Goal: Task Accomplishment & Management: Manage account settings

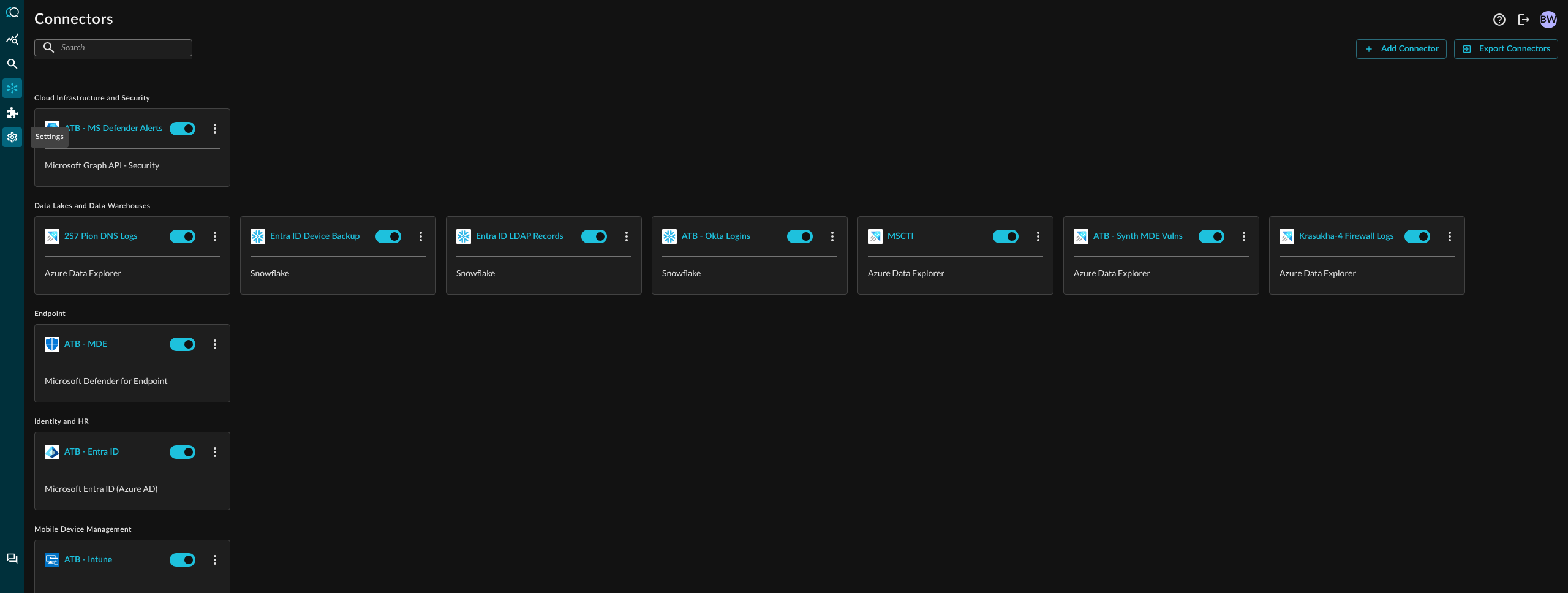
click at [12, 138] on icon "Settings" at bounding box center [12, 137] width 10 height 10
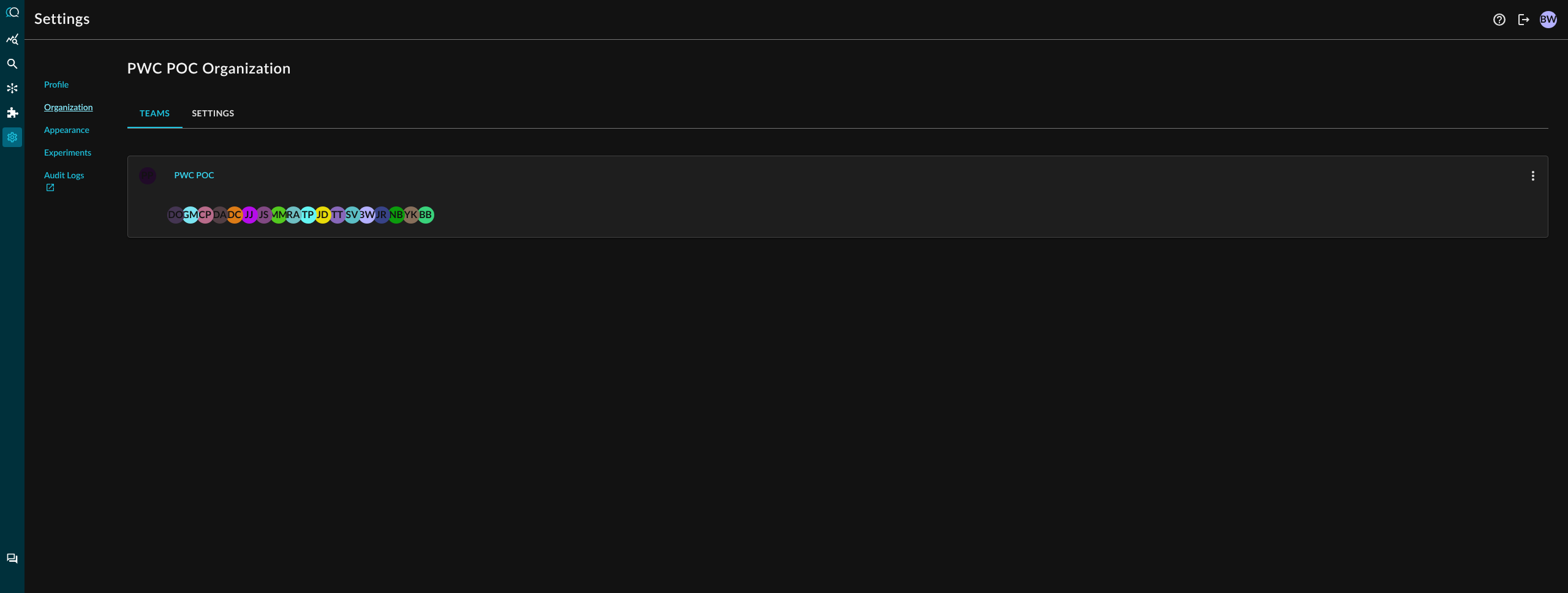
click at [192, 172] on button "PWC POC" at bounding box center [194, 175] width 54 height 20
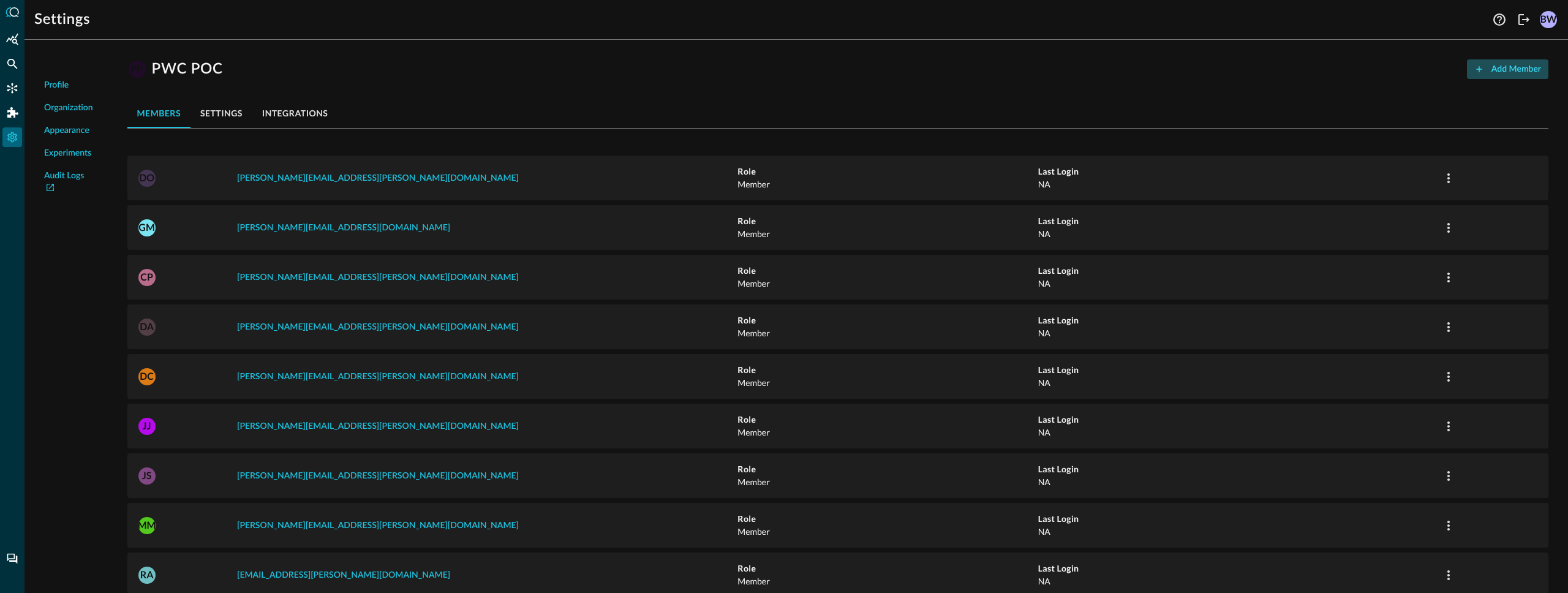
click at [1500, 69] on button "Add Member" at bounding box center [1507, 69] width 81 height 20
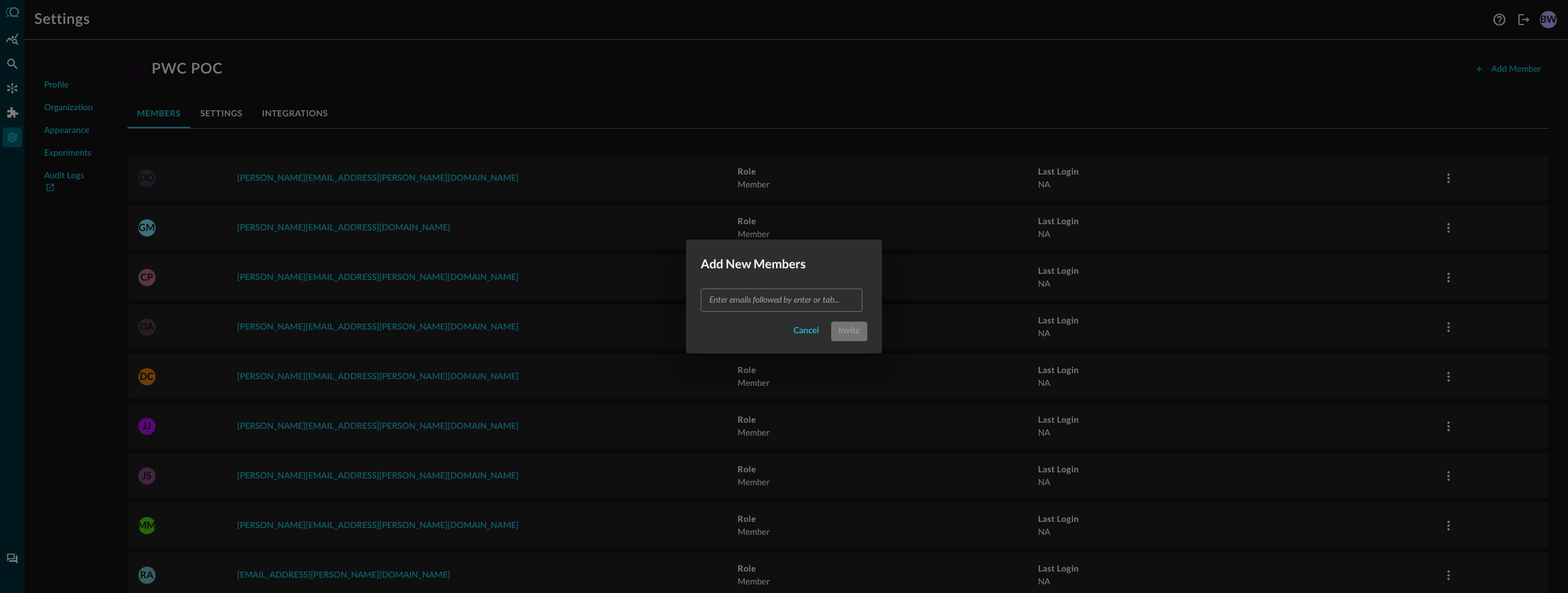
click at [763, 303] on input "text" at bounding box center [781, 299] width 153 height 15
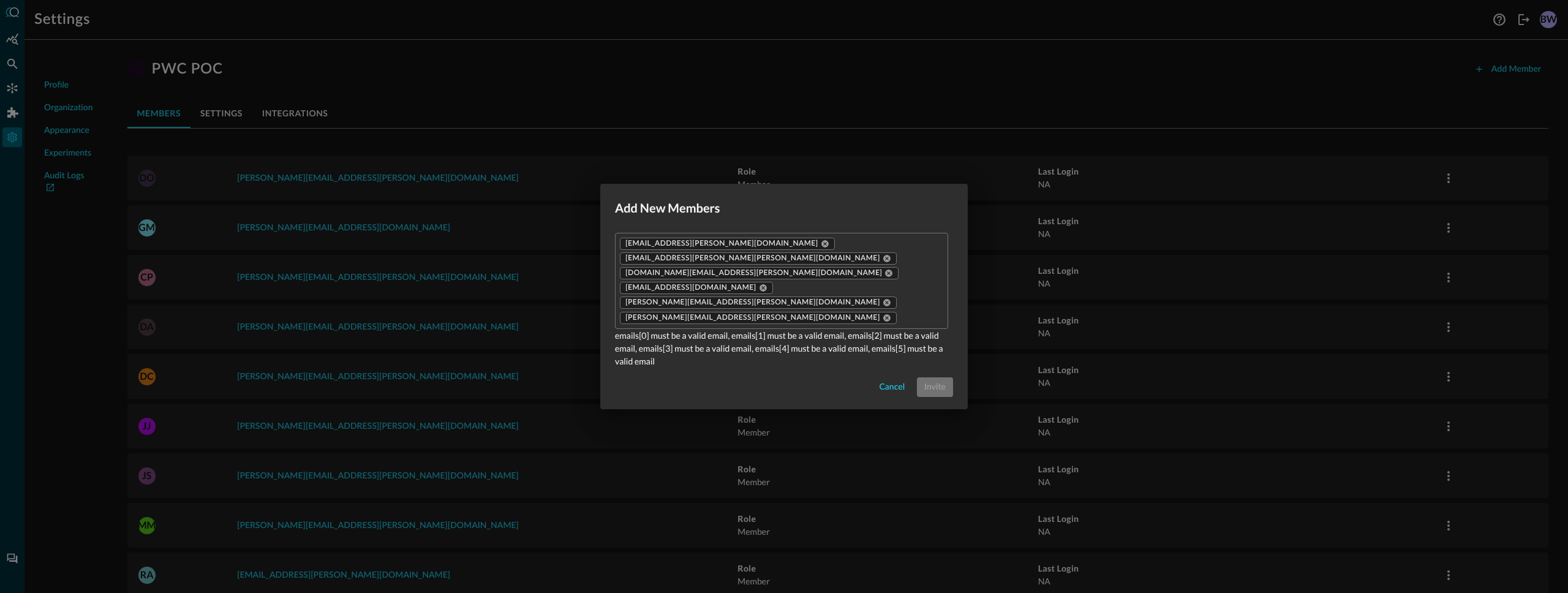
click at [763, 344] on p "emails[0] must be a valid email, emails[1] must be a valid email, emails[2] mus…" at bounding box center [784, 348] width 338 height 38
click at [735, 378] on div "Cancel Invite" at bounding box center [784, 387] width 338 height 20
click at [848, 329] on p "emails[0] must be a valid email, emails[1] must be a valid email, emails[2] mus…" at bounding box center [784, 348] width 338 height 38
click at [883, 313] on icon at bounding box center [887, 317] width 8 height 8
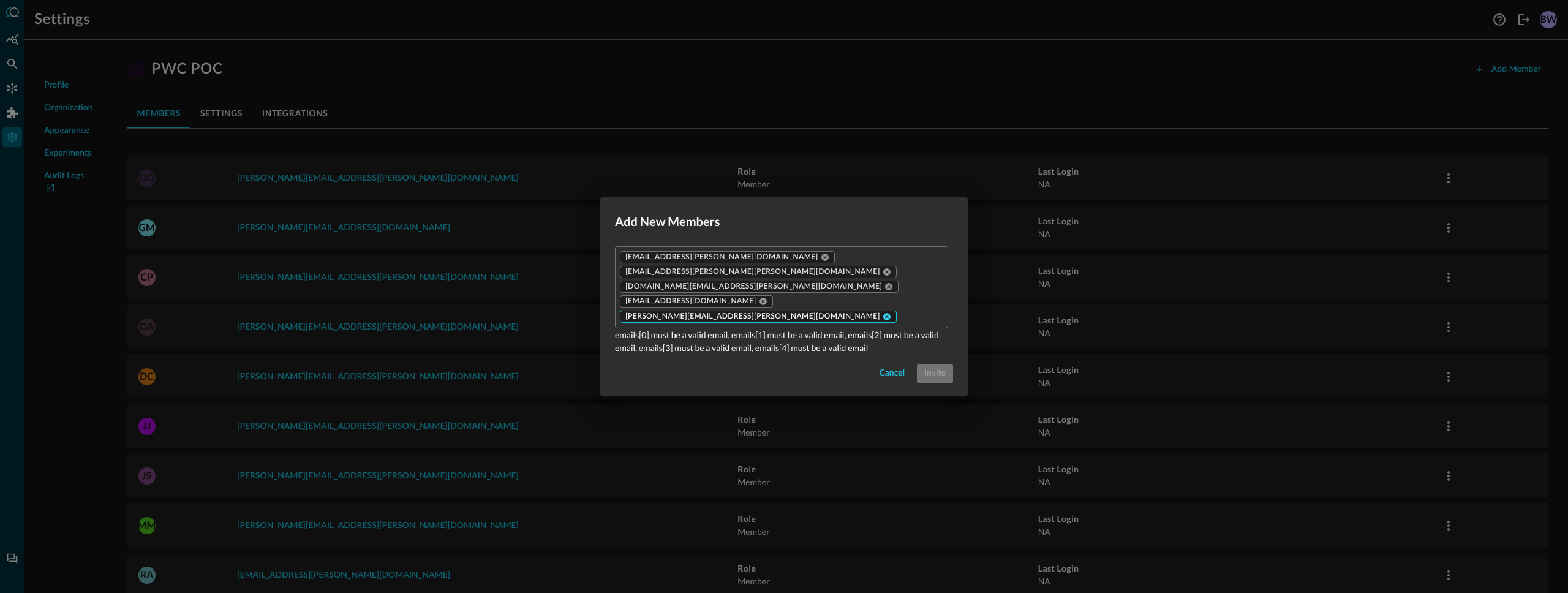
click at [883, 313] on icon at bounding box center [887, 317] width 7 height 7
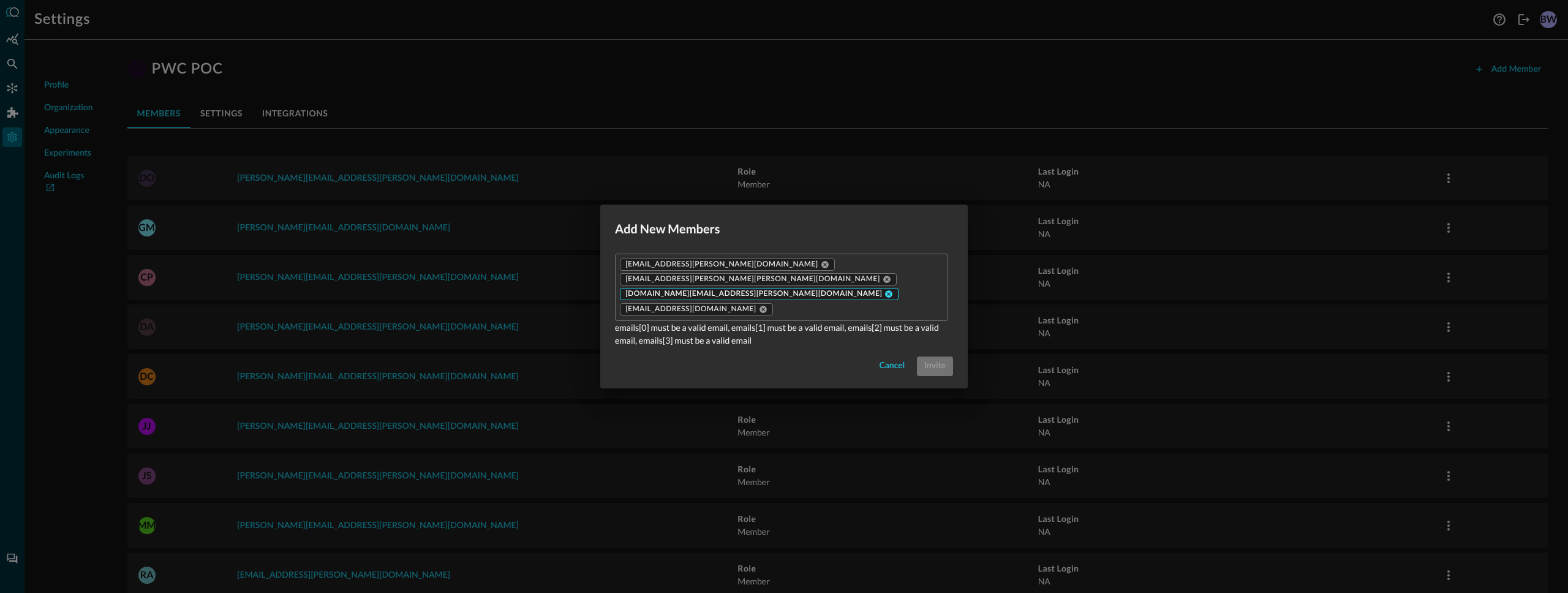
click at [886, 292] on icon at bounding box center [889, 295] width 7 height 7
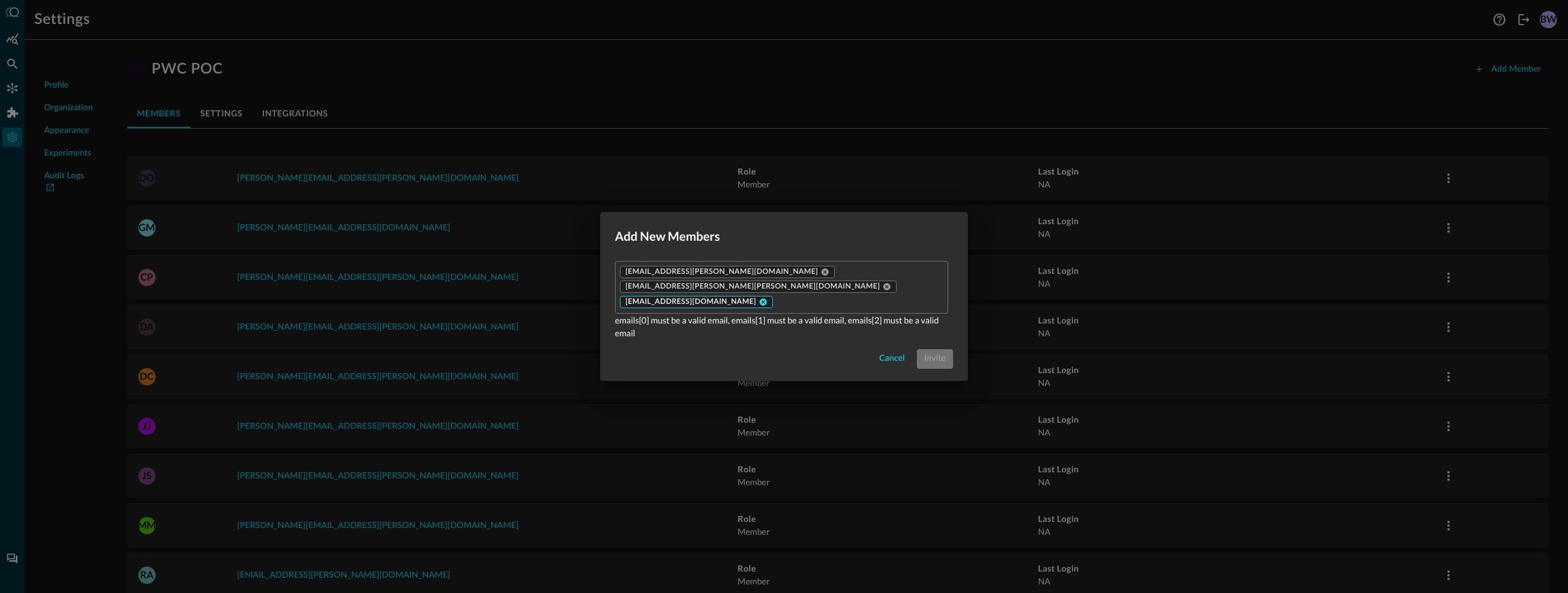
click at [760, 298] on icon at bounding box center [763, 302] width 7 height 7
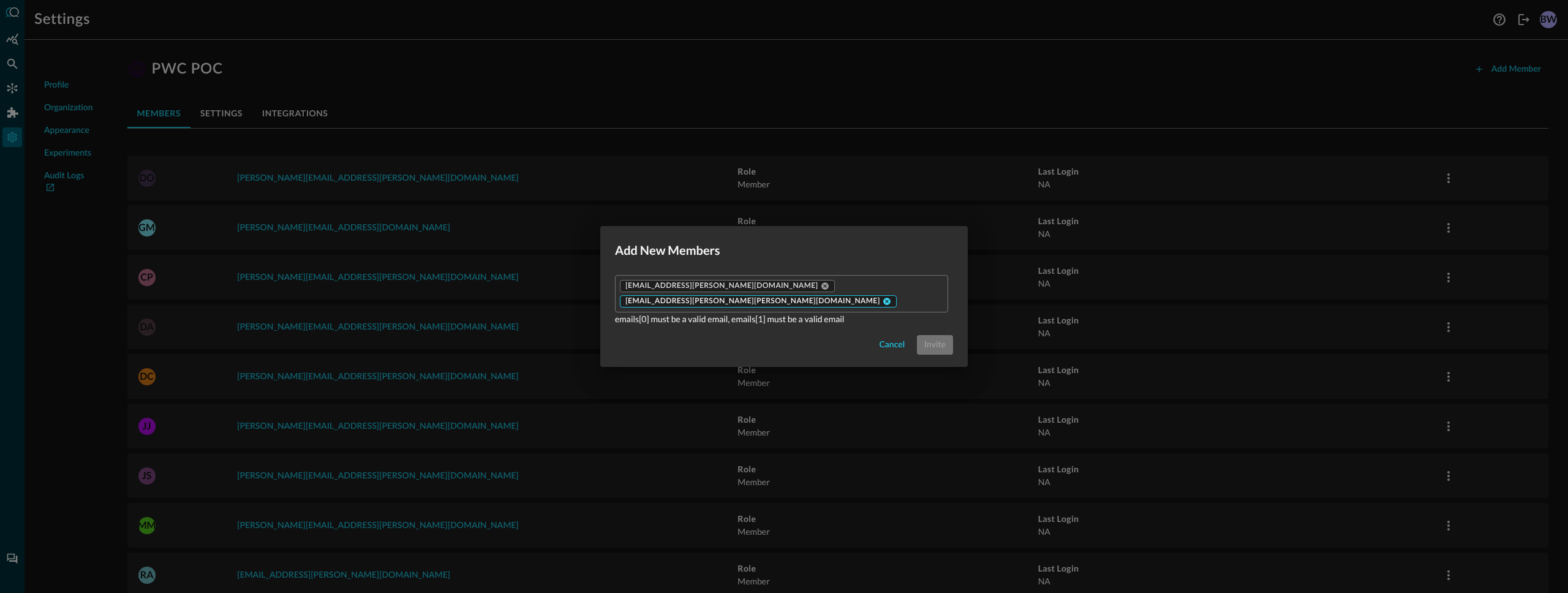
click at [883, 297] on icon at bounding box center [887, 301] width 7 height 7
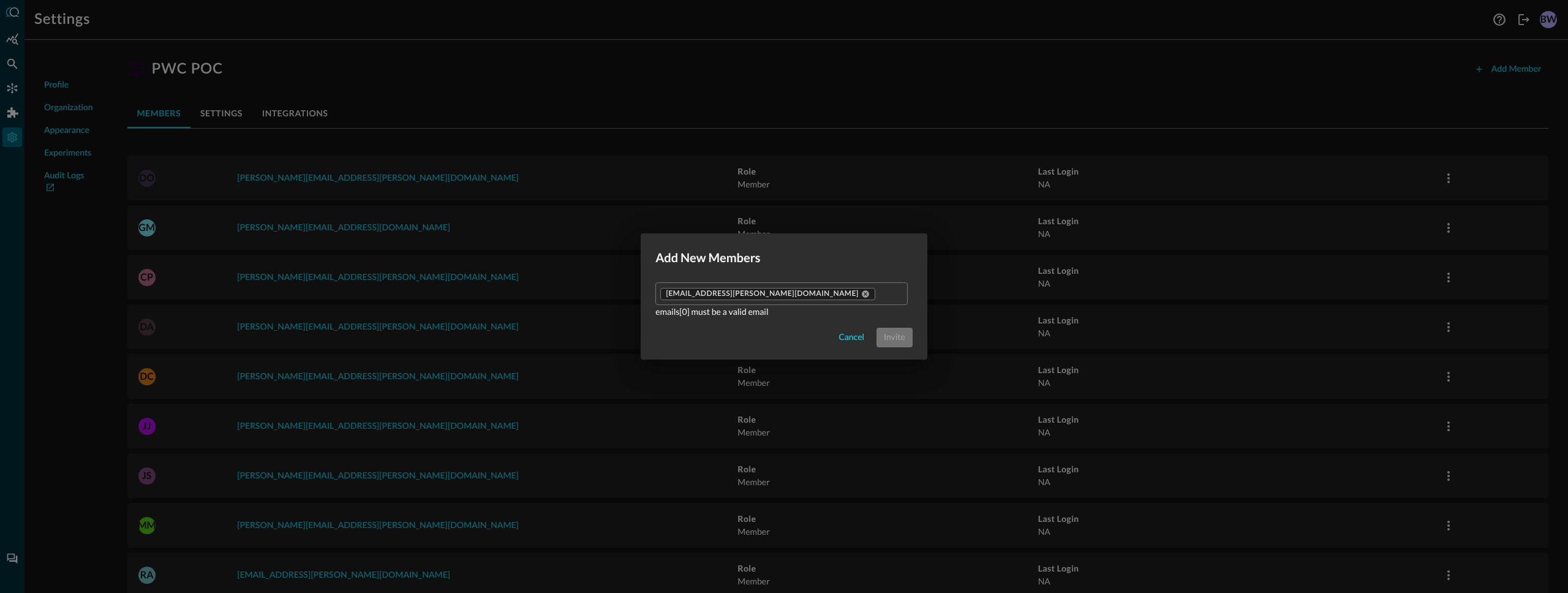
click at [876, 297] on input "text" at bounding box center [889, 294] width 26 height 15
click at [861, 294] on icon at bounding box center [865, 294] width 7 height 7
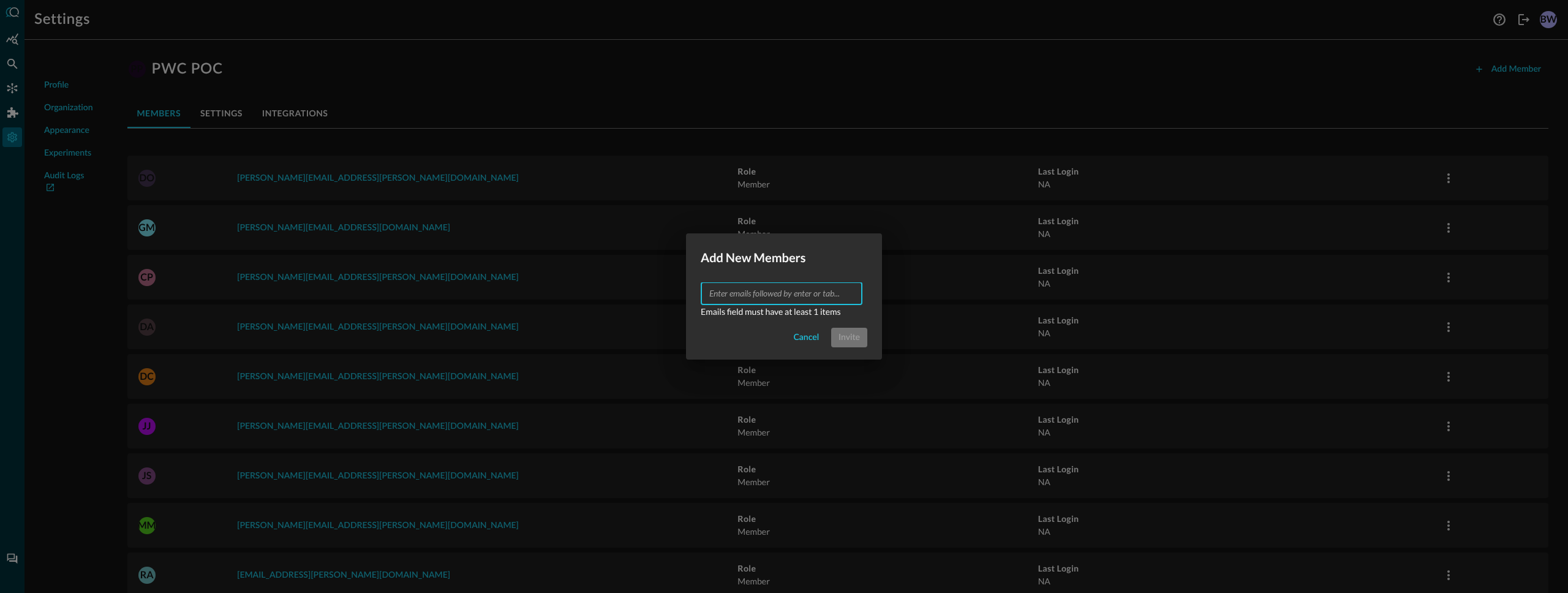
click at [804, 294] on input "text" at bounding box center [781, 294] width 153 height 15
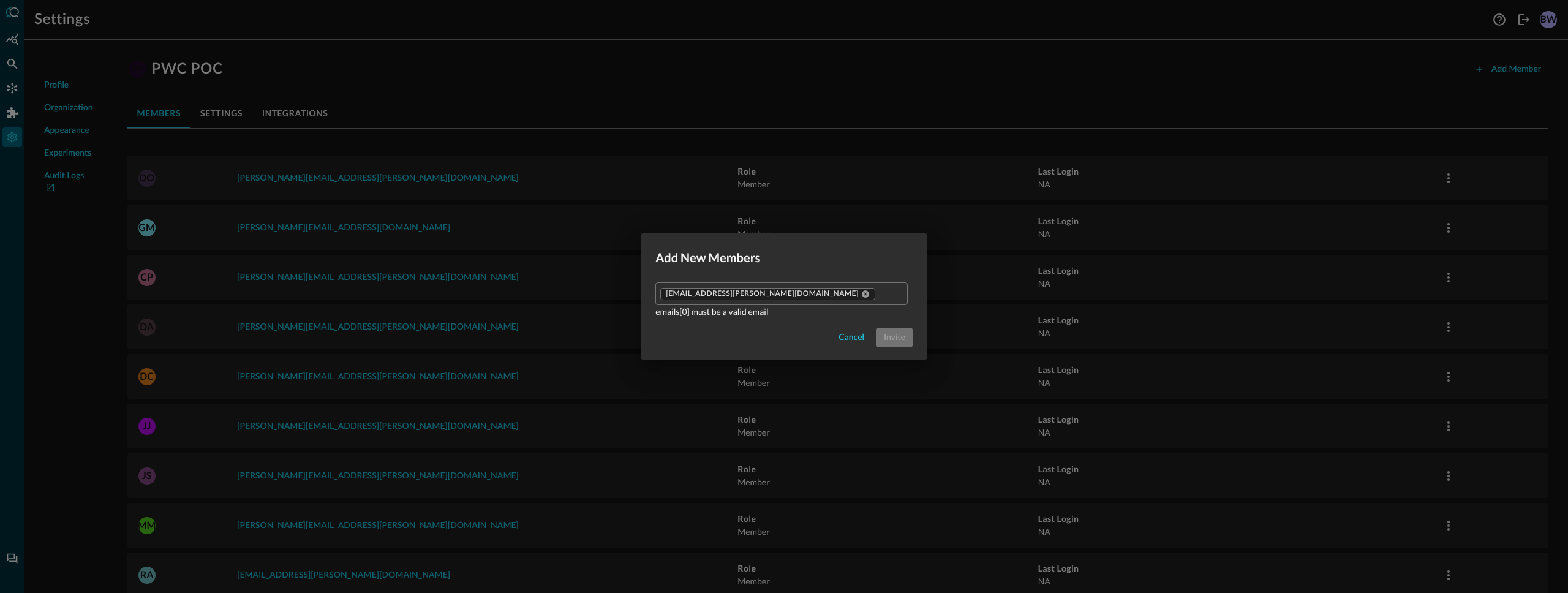
click at [744, 324] on form "⁠[EMAIL_ADDRESS][PERSON_NAME][DOMAIN_NAME] ​ emails[0] must be a valid email Ca…" at bounding box center [784, 315] width 257 height 65
click at [746, 324] on form "⁠[EMAIL_ADDRESS][PERSON_NAME][DOMAIN_NAME] ​ emails[0] must be a valid email Ca…" at bounding box center [784, 315] width 257 height 65
click at [861, 295] on icon at bounding box center [865, 294] width 7 height 7
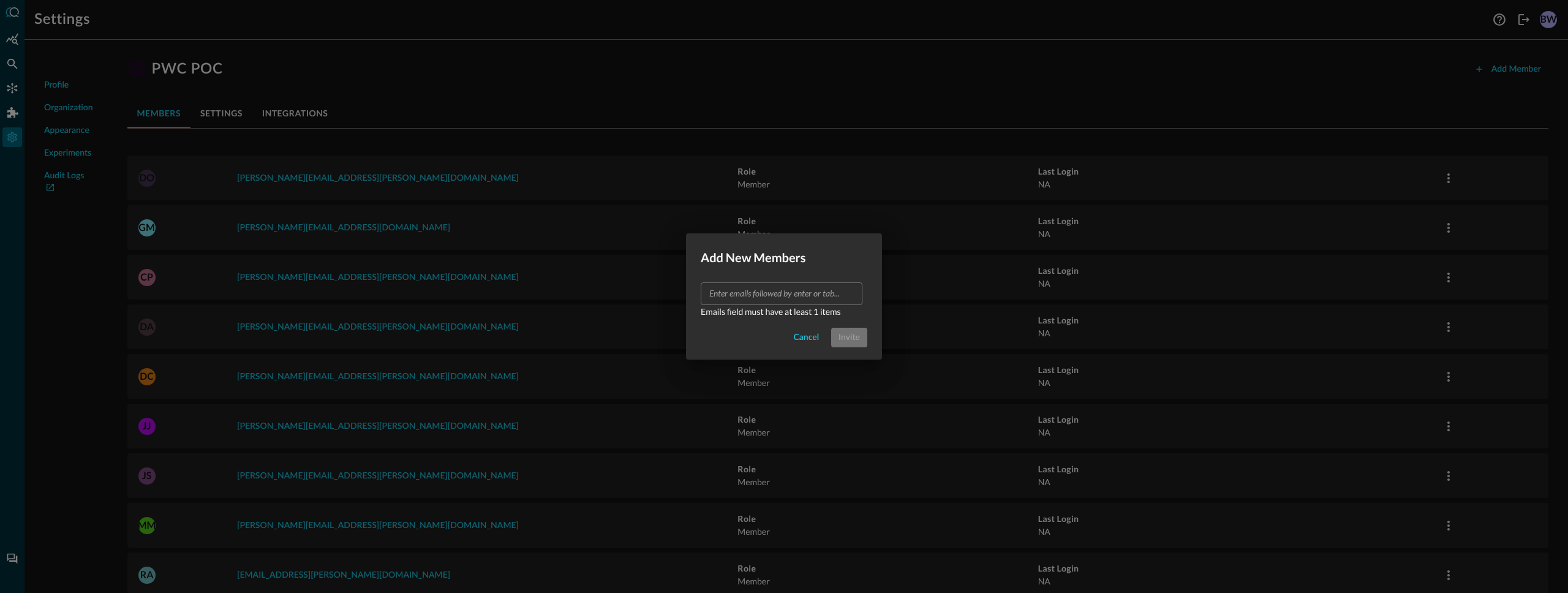
click at [772, 293] on input "text" at bounding box center [781, 294] width 153 height 15
type input "[EMAIL_ADDRESS][PERSON_NAME][DOMAIN_NAME]"
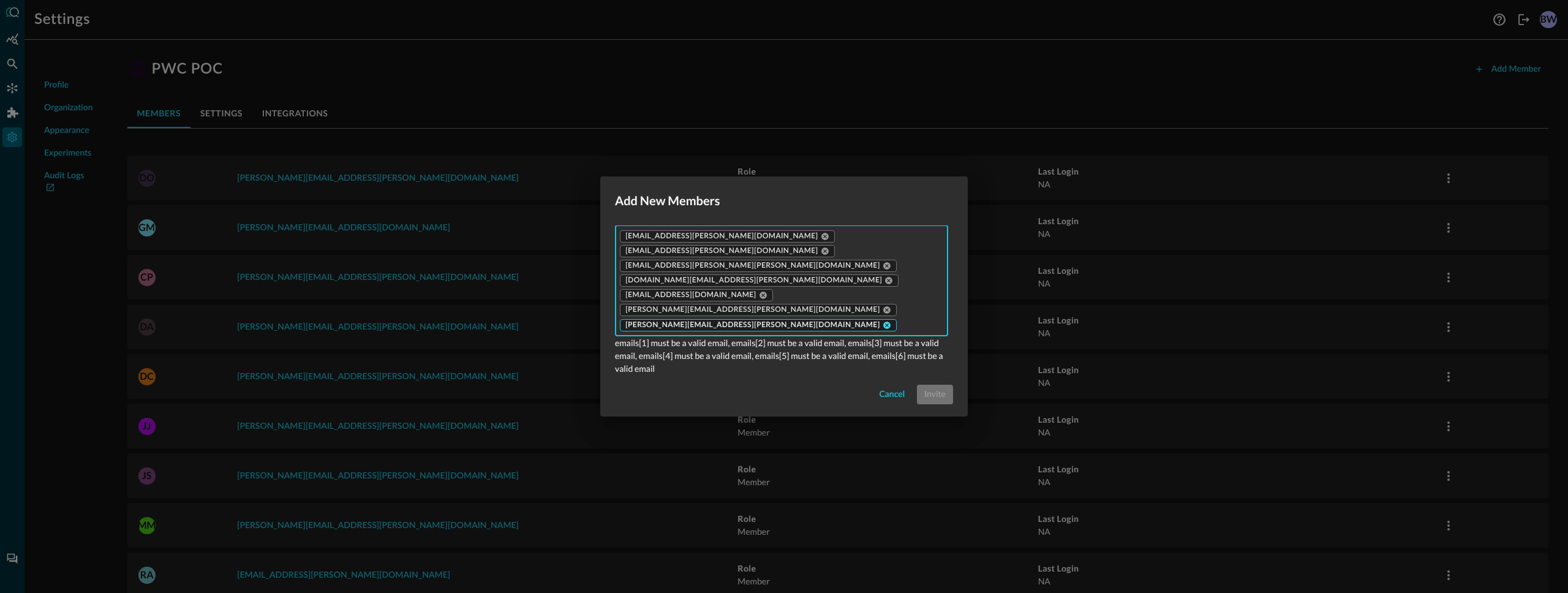
click at [883, 322] on icon at bounding box center [887, 325] width 7 height 7
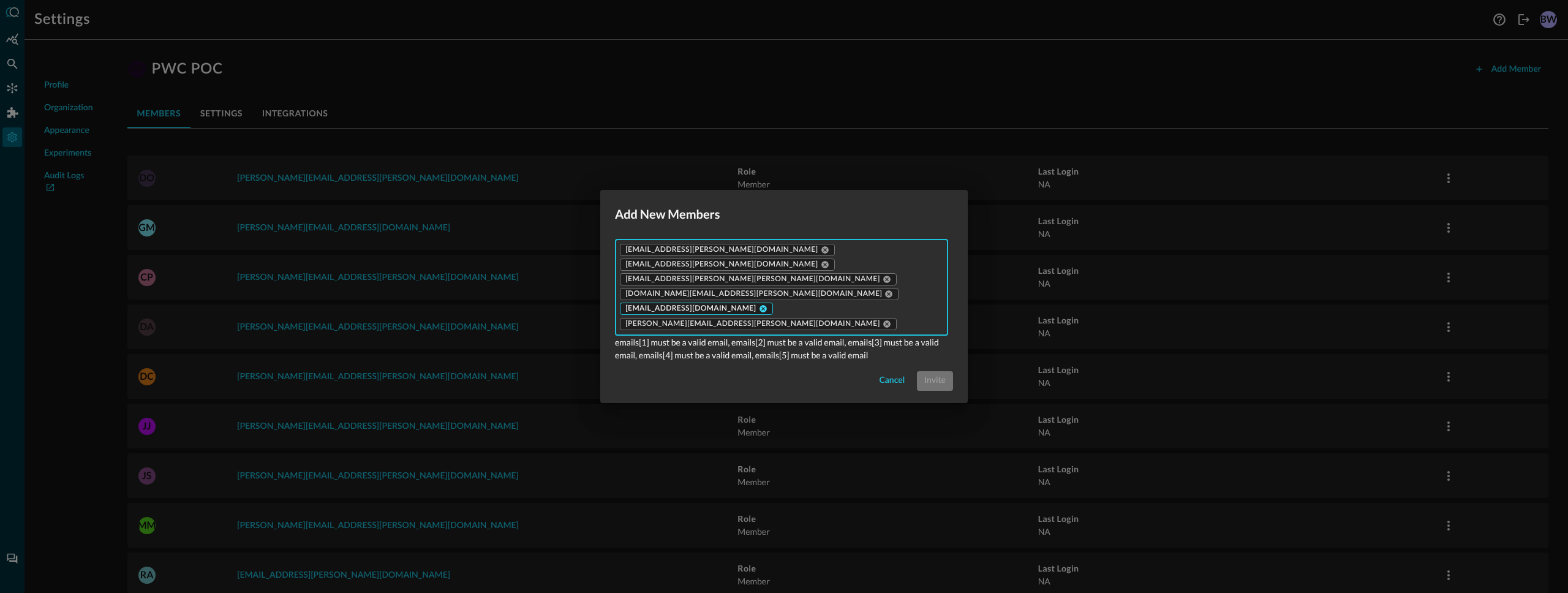
click at [760, 306] on icon at bounding box center [763, 310] width 7 height 7
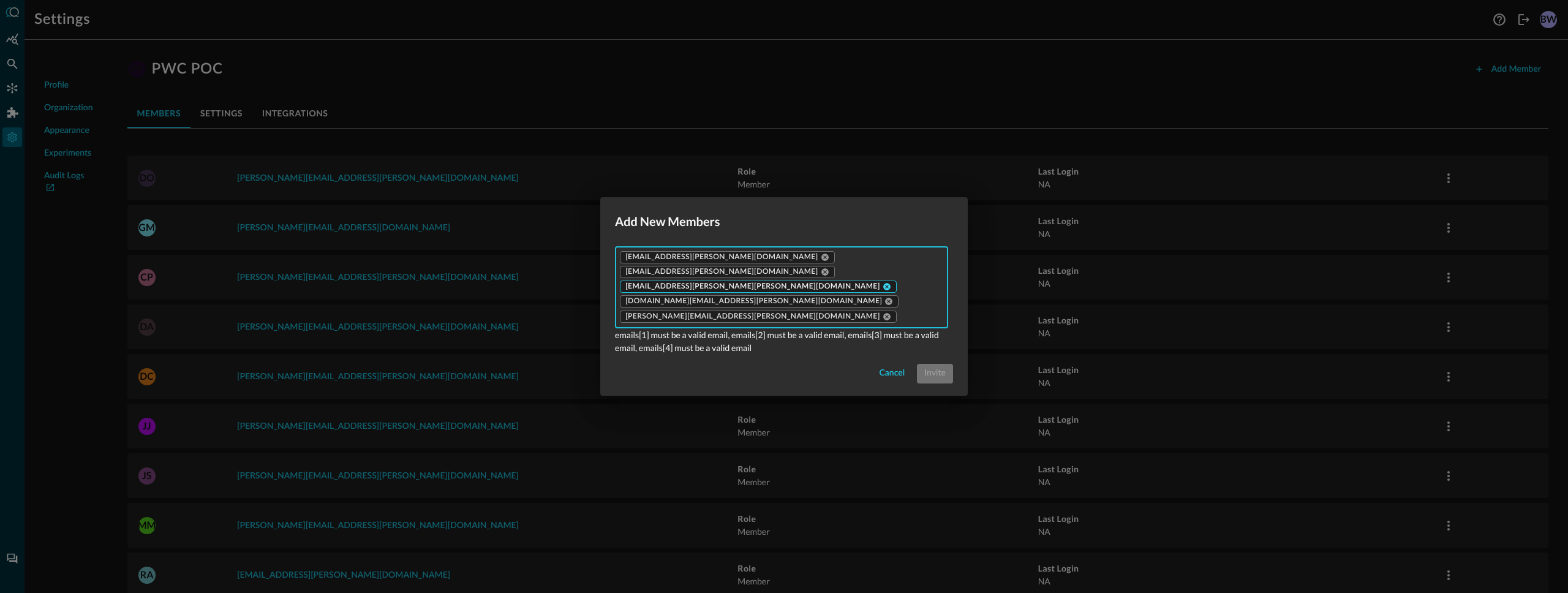
click at [883, 285] on icon at bounding box center [887, 287] width 7 height 7
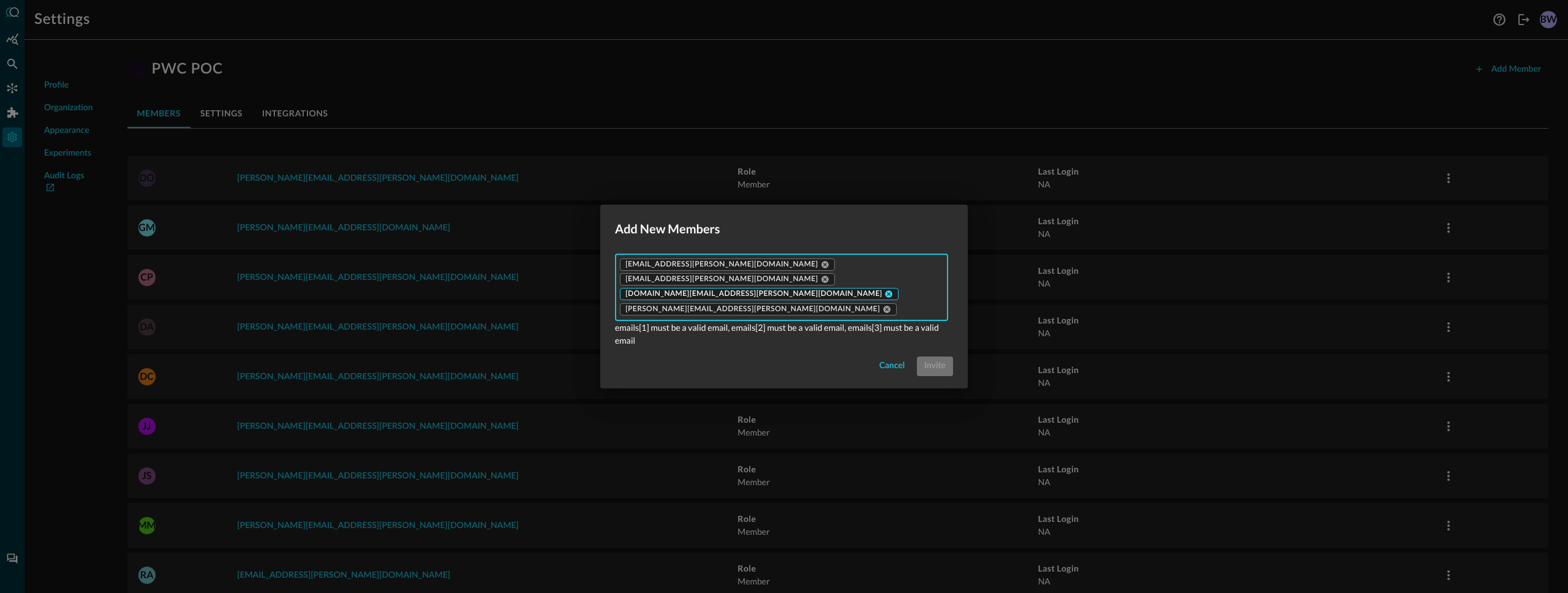
click at [886, 295] on icon at bounding box center [889, 295] width 7 height 7
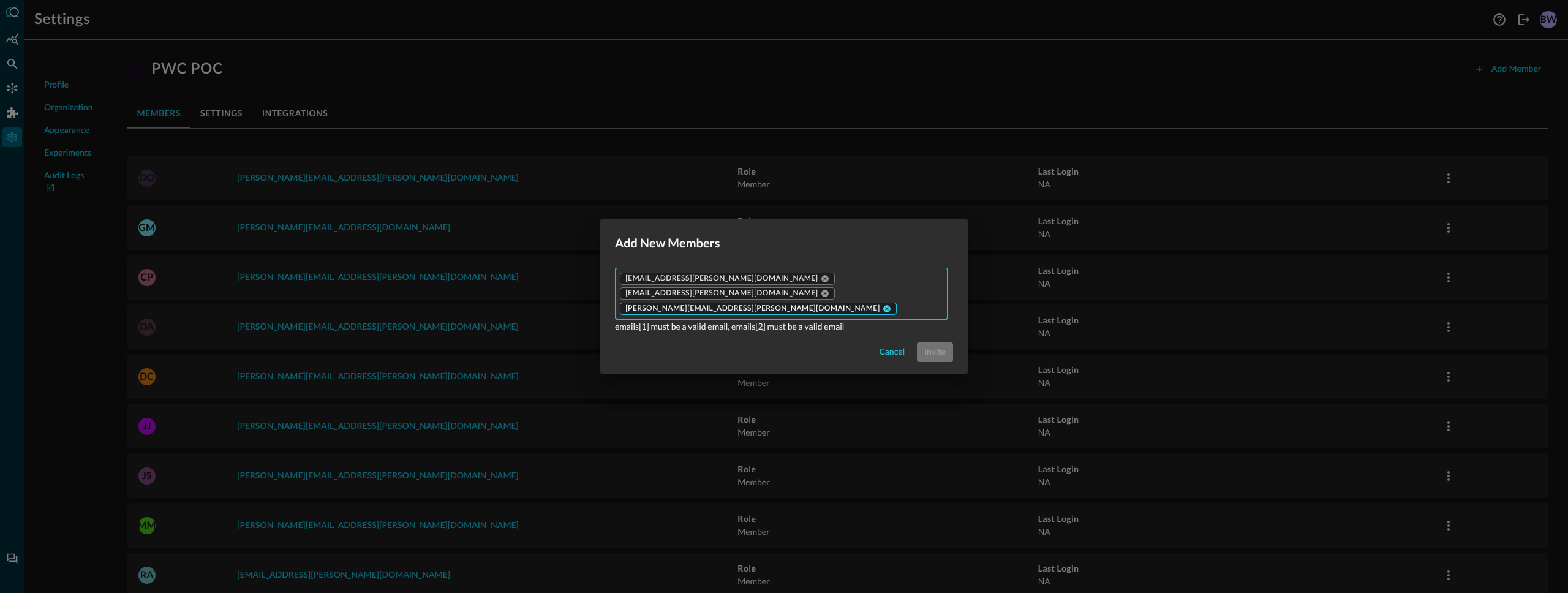
click at [883, 305] on icon at bounding box center [887, 309] width 8 height 8
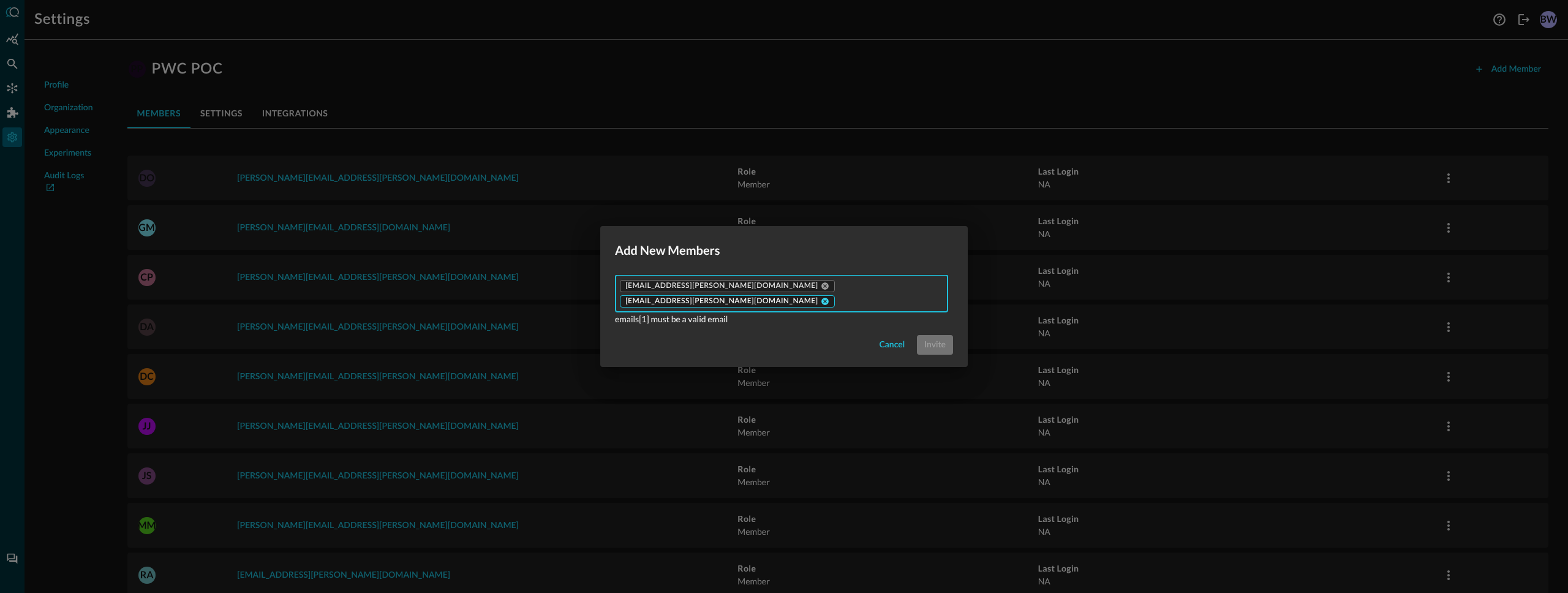
click at [830, 297] on icon at bounding box center [824, 301] width 8 height 8
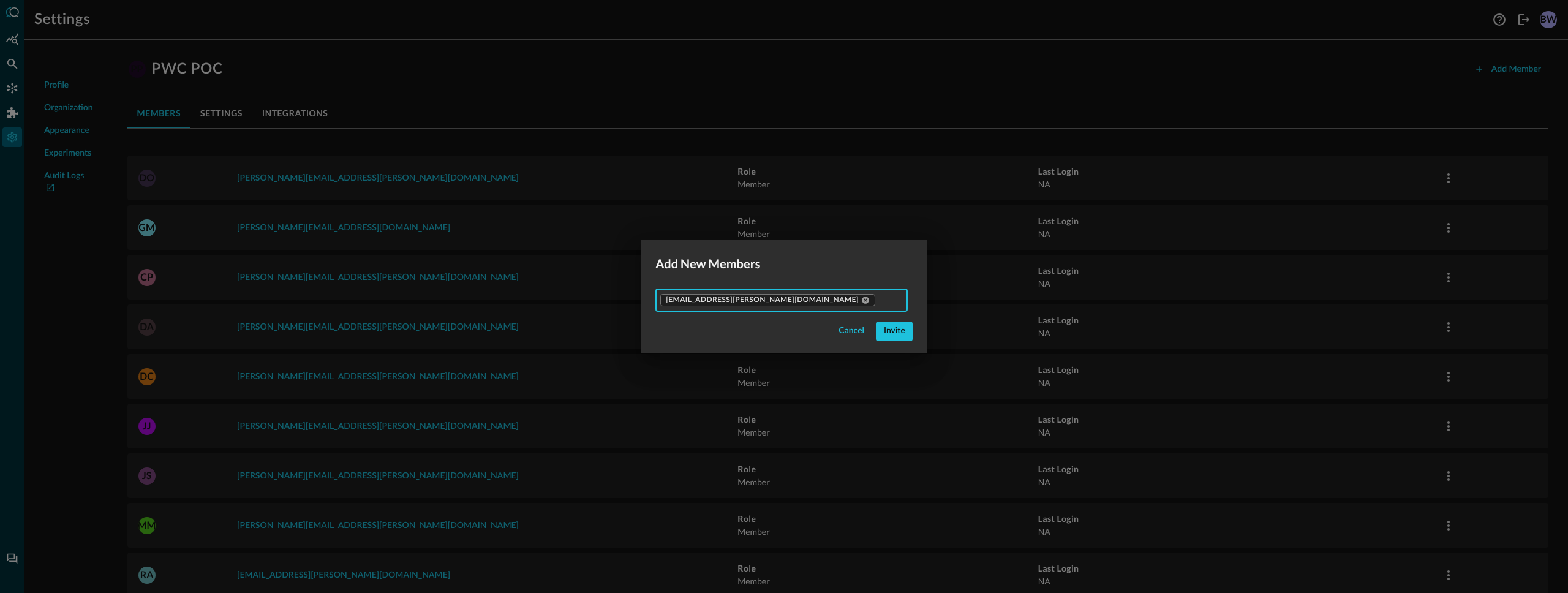
scroll to position [0, 67]
type input "[EMAIL_ADDRESS][DOMAIN_NAME]"
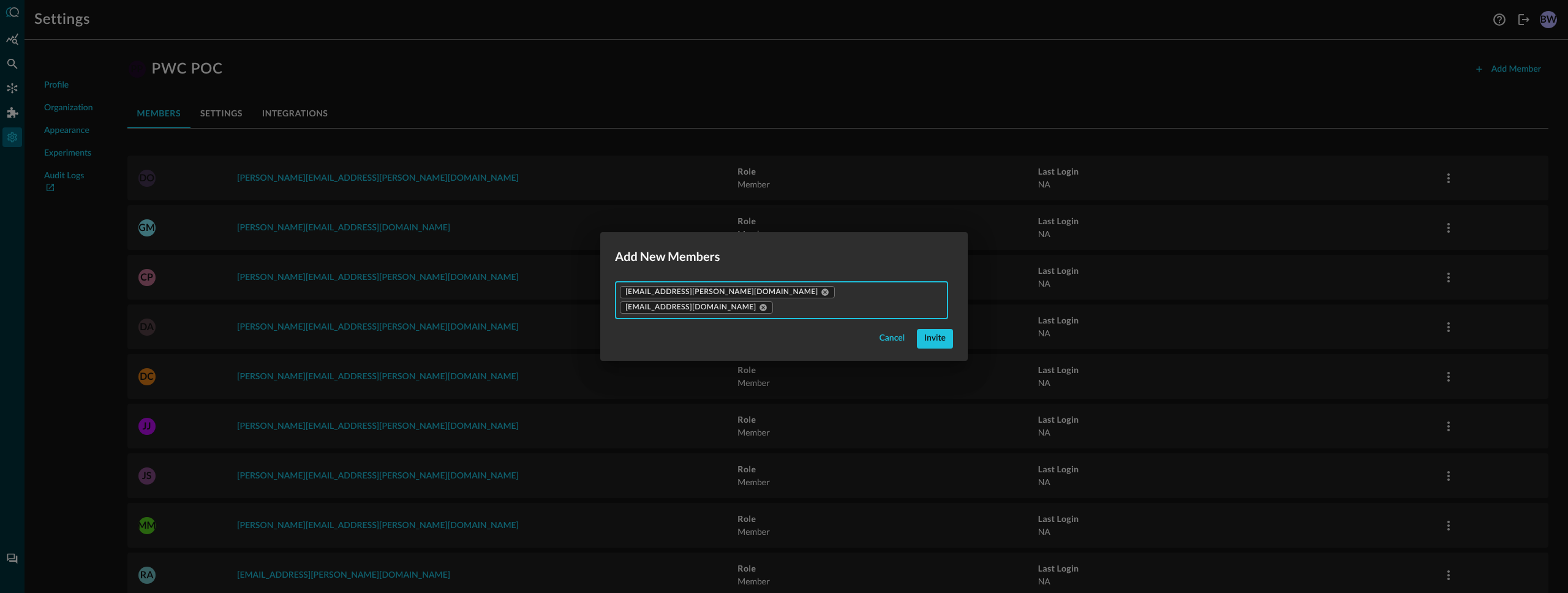
click at [908, 300] on input "text" at bounding box center [858, 307] width 169 height 15
click at [917, 329] on button "Invite" at bounding box center [935, 338] width 36 height 20
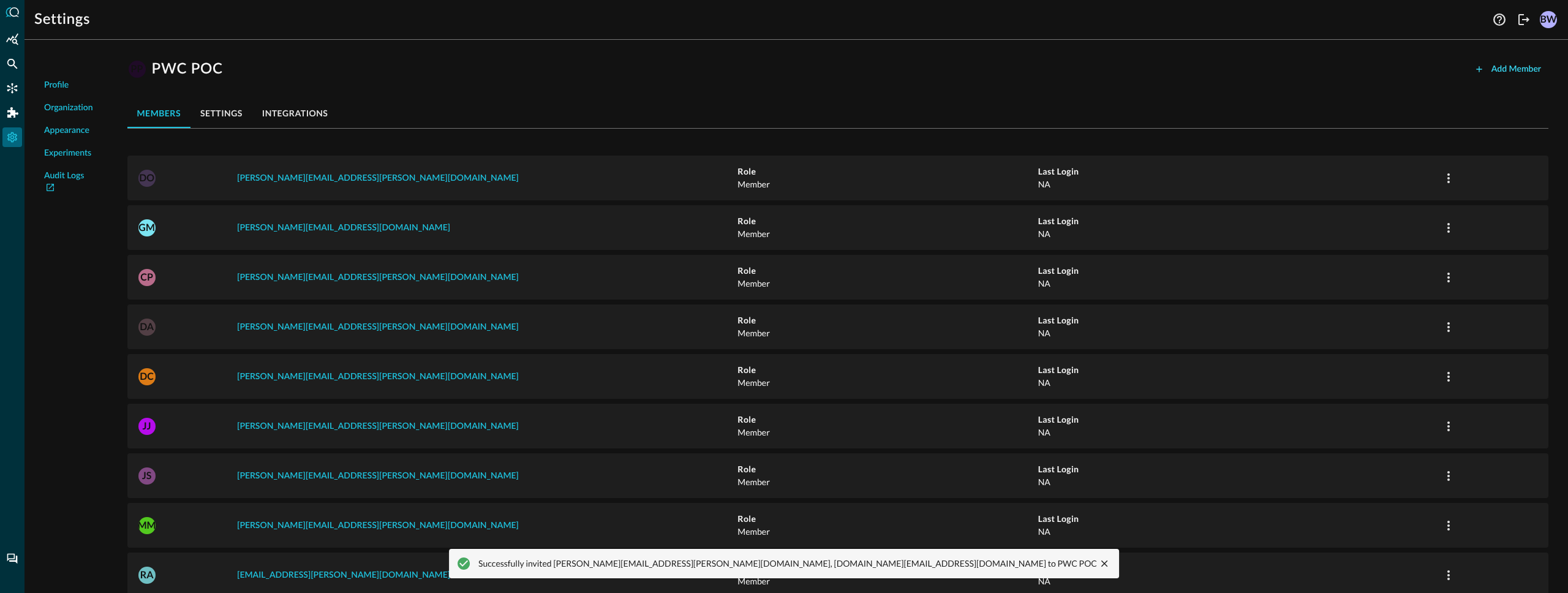
click at [1517, 71] on button "Add Member" at bounding box center [1507, 69] width 81 height 20
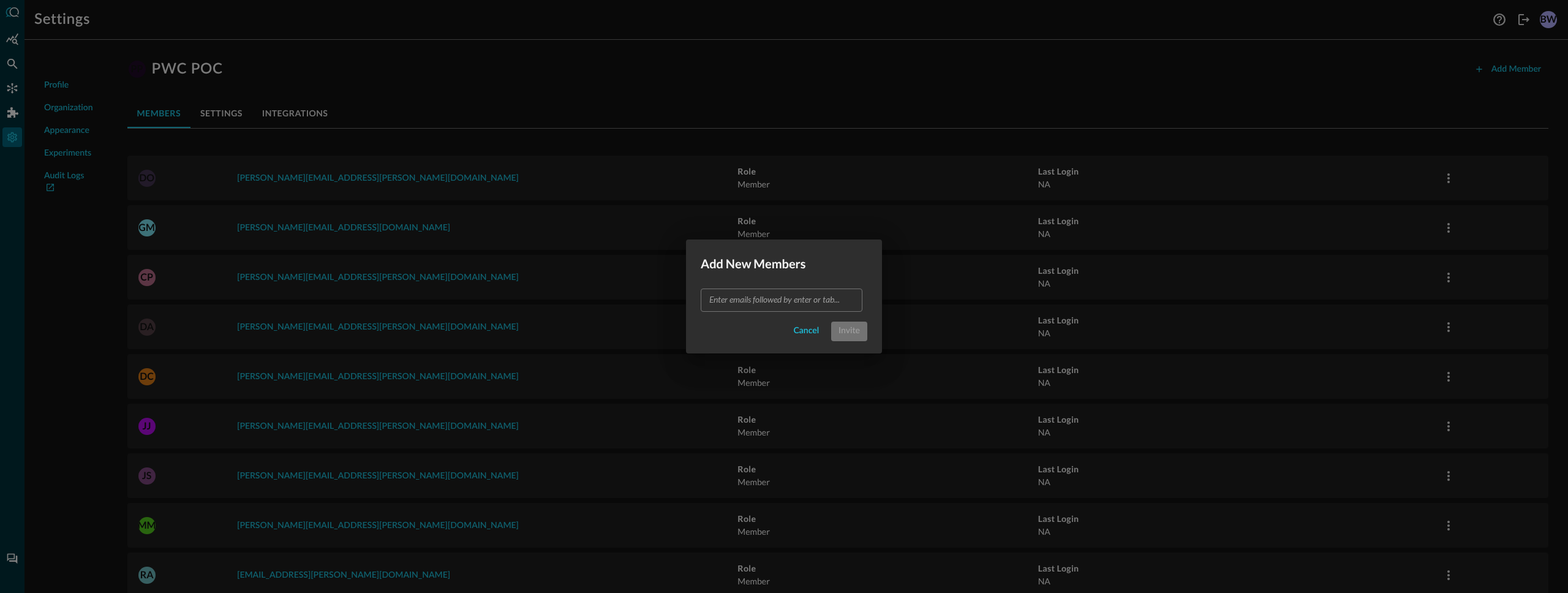
click at [752, 305] on input "text" at bounding box center [781, 299] width 153 height 15
type input "[DOMAIN_NAME][EMAIL_ADDRESS][PERSON_NAME][DOMAIN_NAME]"
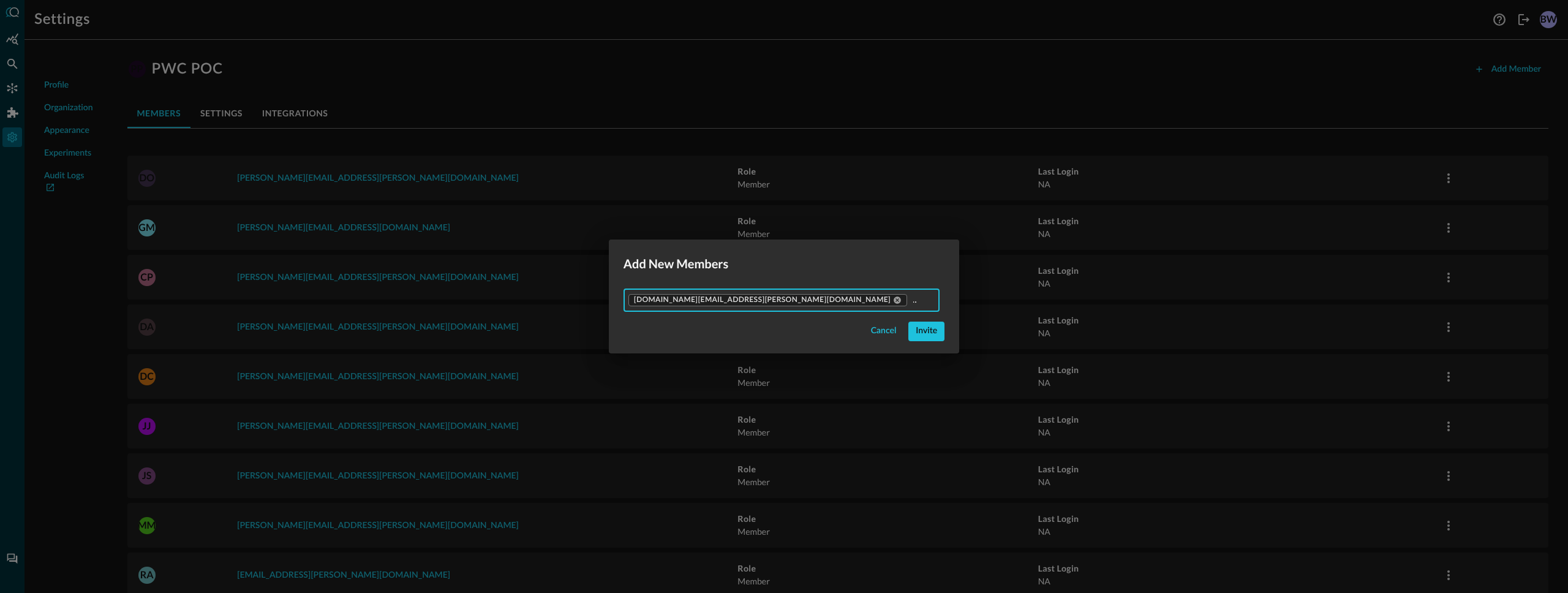
scroll to position [0, 19]
type input "nilesh.vilas.m"
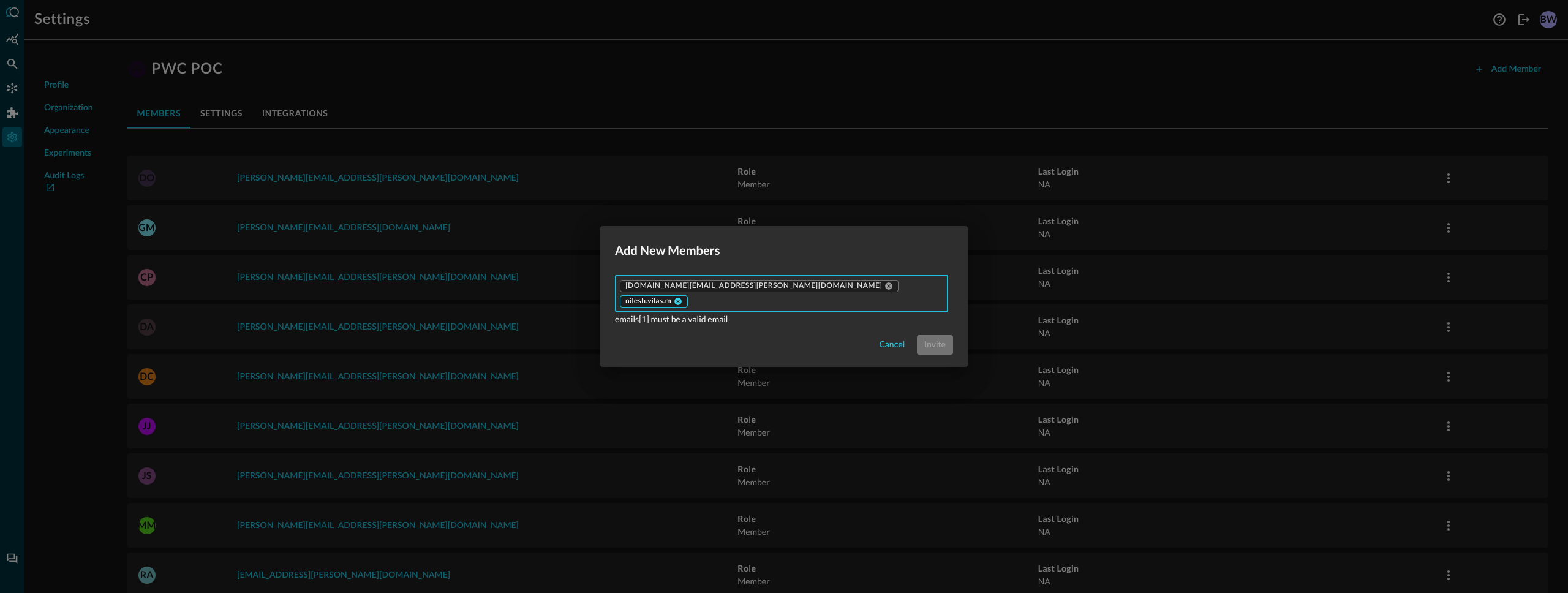
click at [681, 297] on icon at bounding box center [678, 301] width 7 height 7
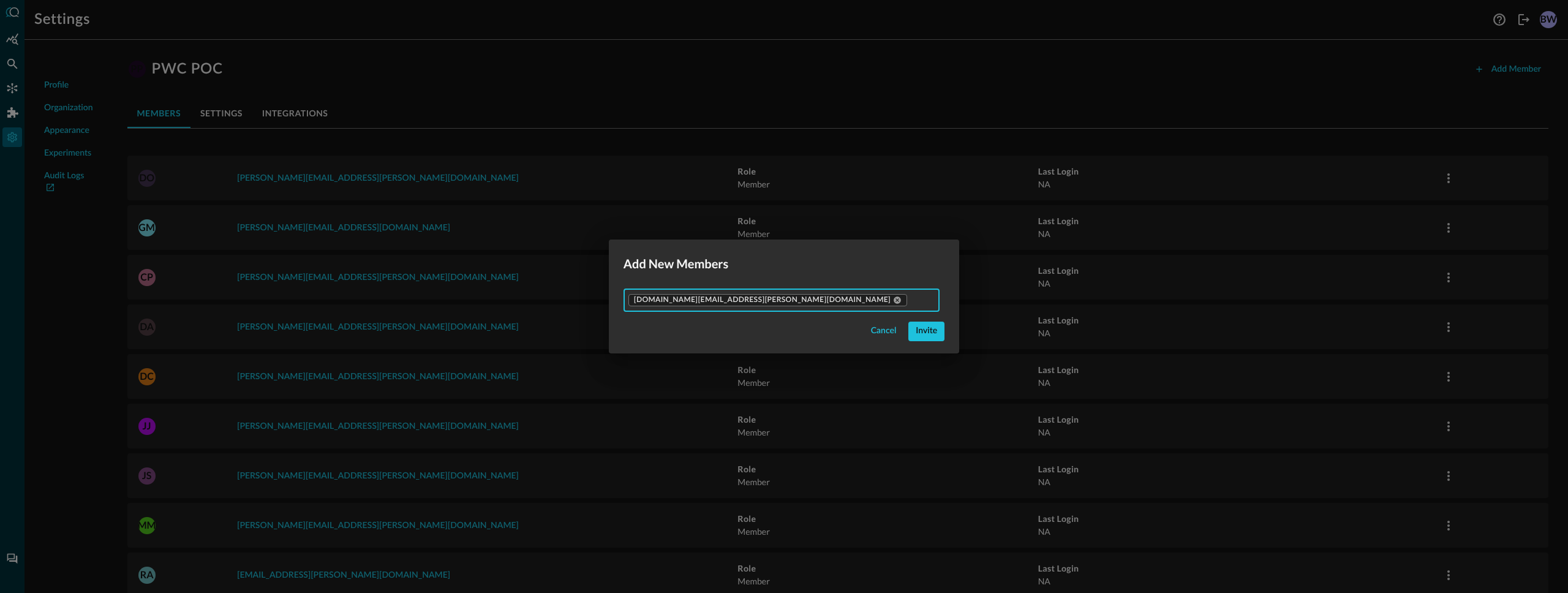
type input "[EMAIL_ADDRESS][DOMAIN_NAME]"
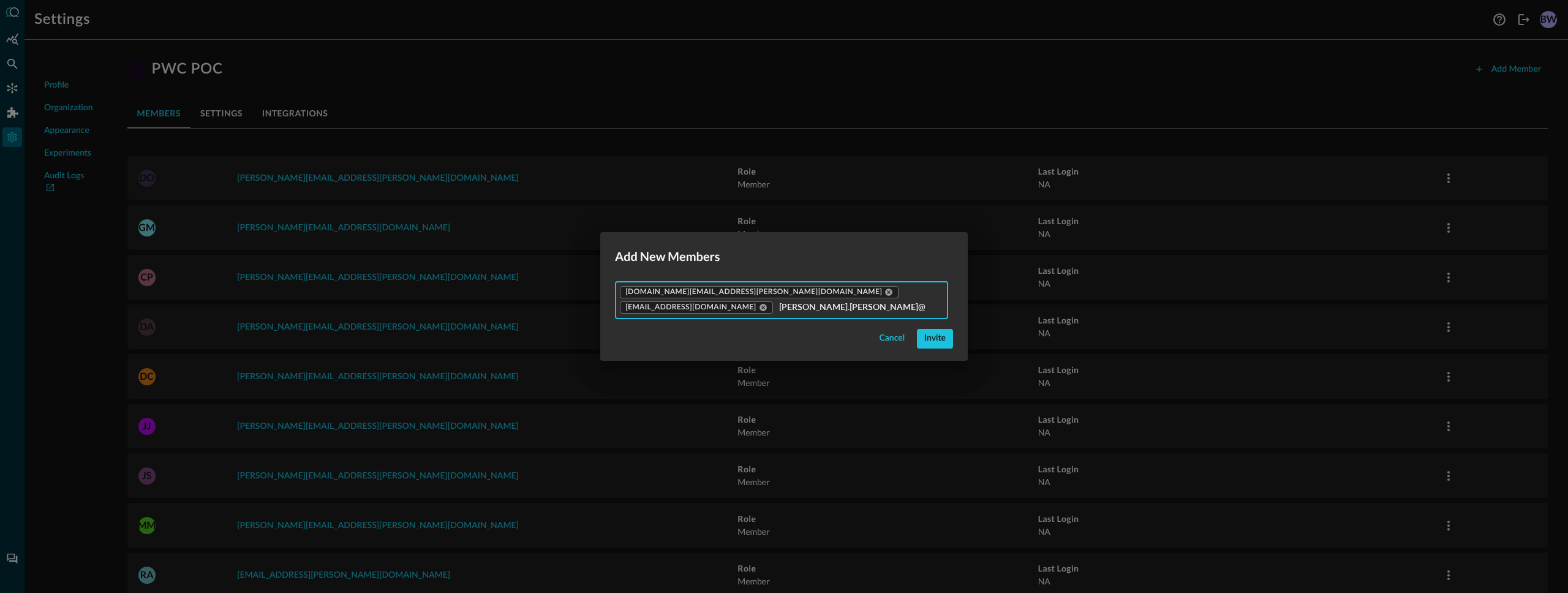
scroll to position [0, 47]
type input "[PERSON_NAME][EMAIL_ADDRESS][PERSON_NAME][DOMAIN_NAME]"
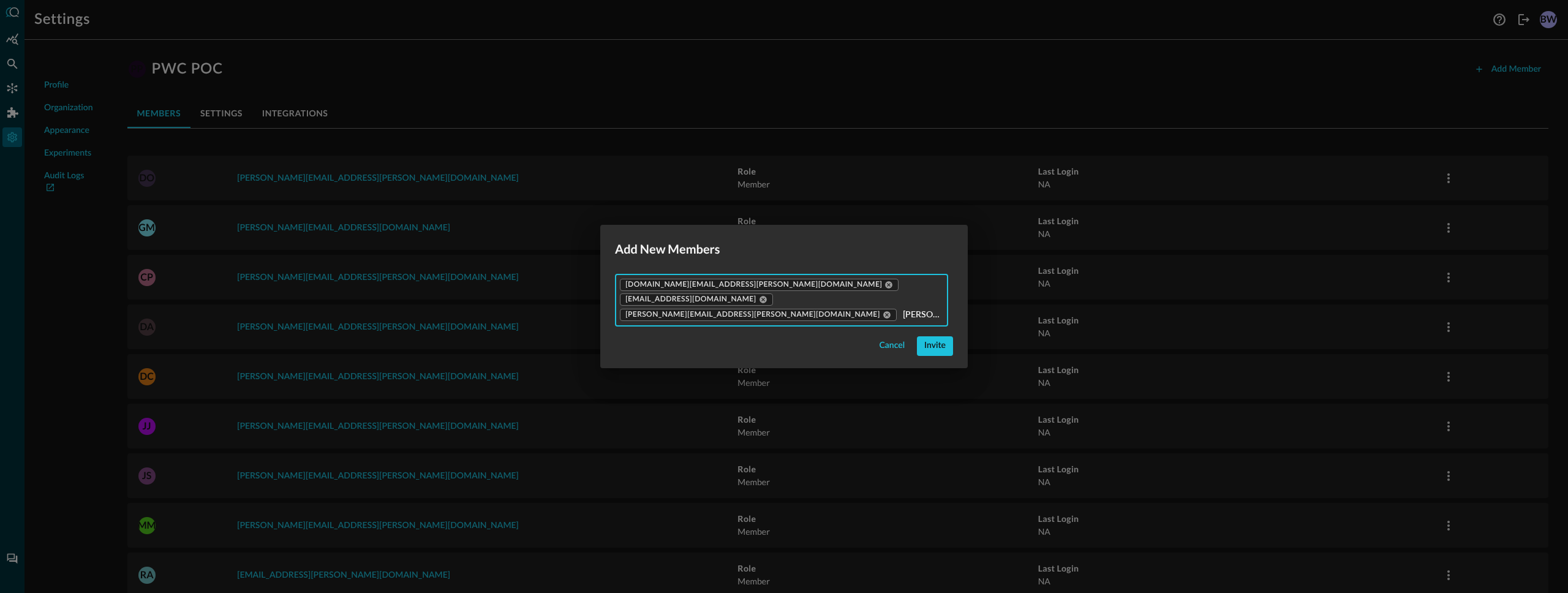
type input "[PERSON_NAME][EMAIL_ADDRESS][PERSON_NAME][DOMAIN_NAME]"
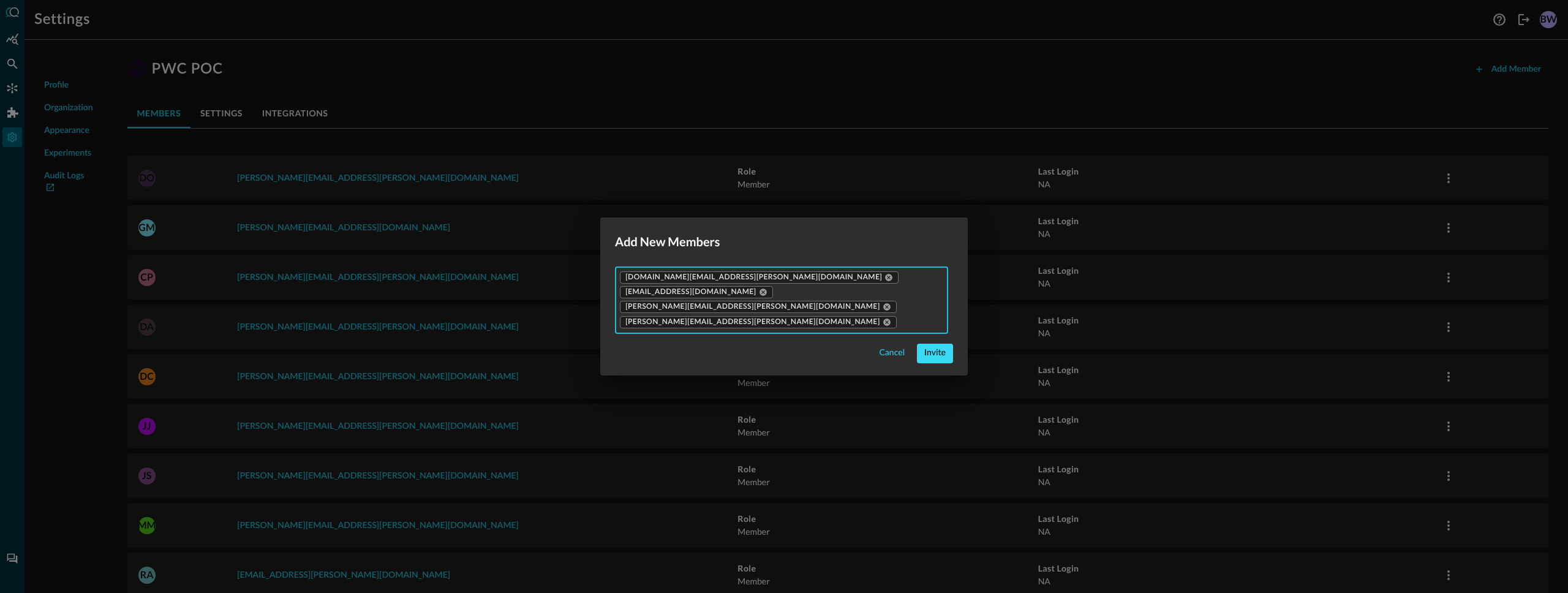
click at [939, 344] on button "Invite" at bounding box center [935, 353] width 36 height 20
